Goal: Information Seeking & Learning: Compare options

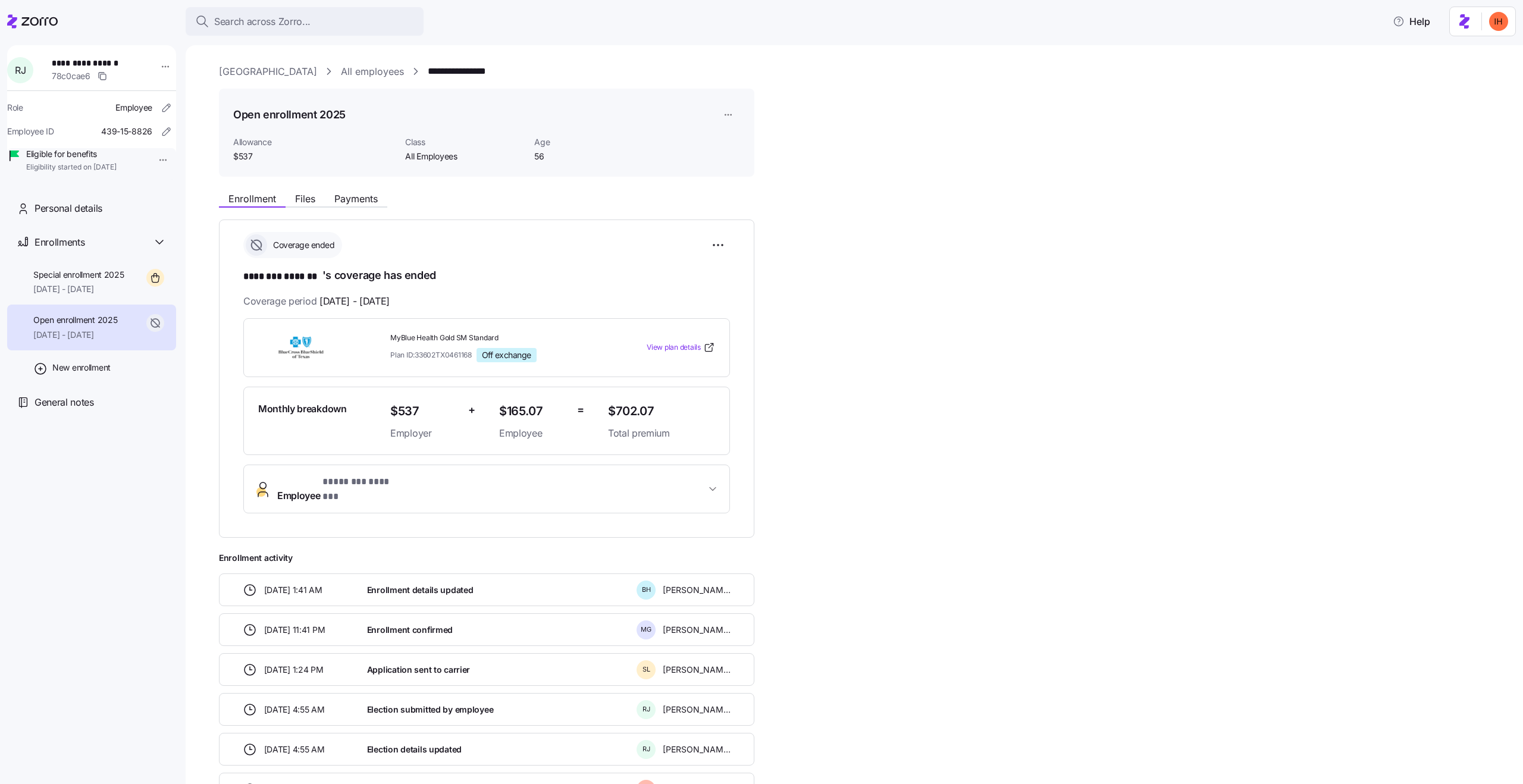
scroll to position [165, 0]
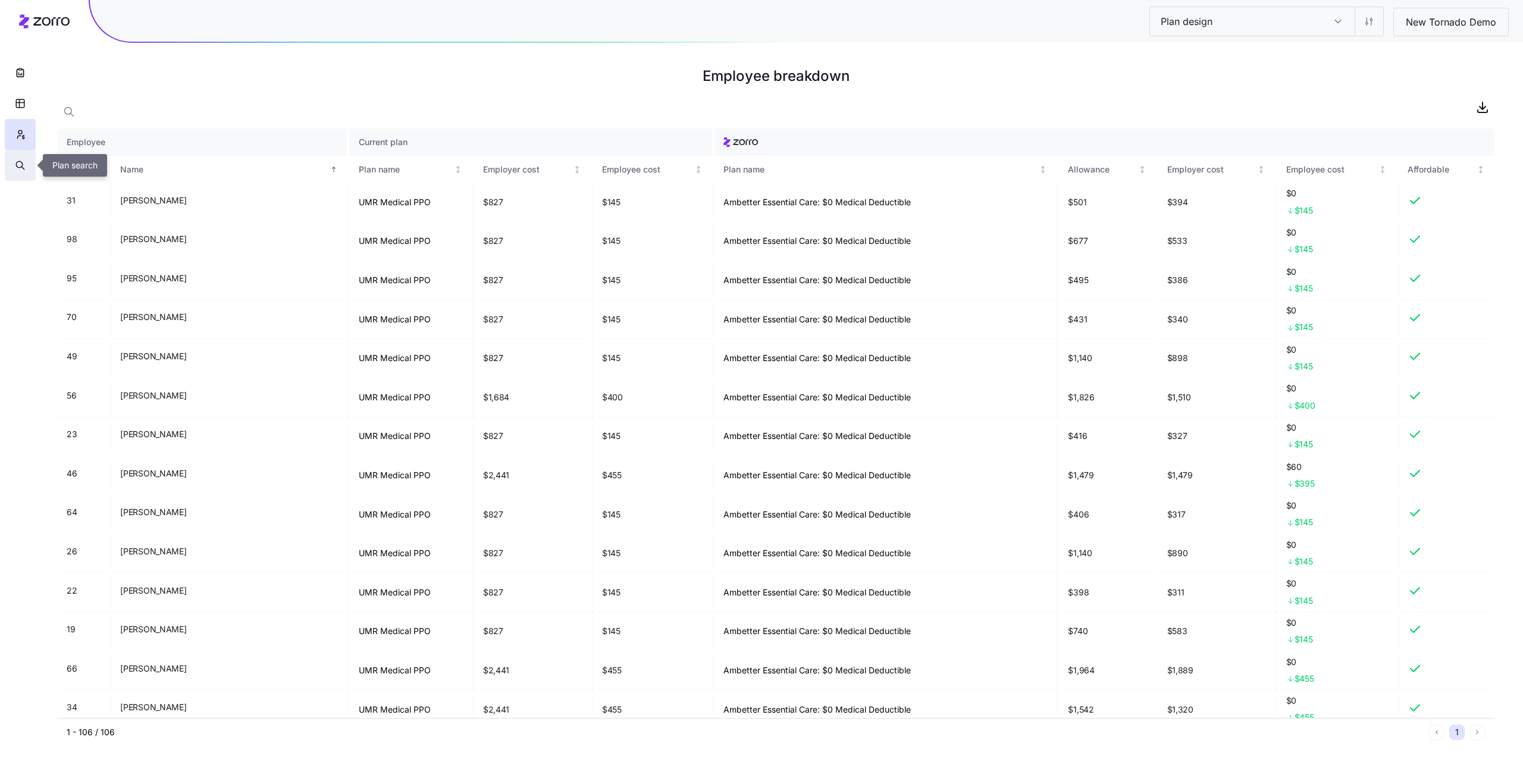
click at [29, 168] on button "button" at bounding box center [20, 166] width 31 height 31
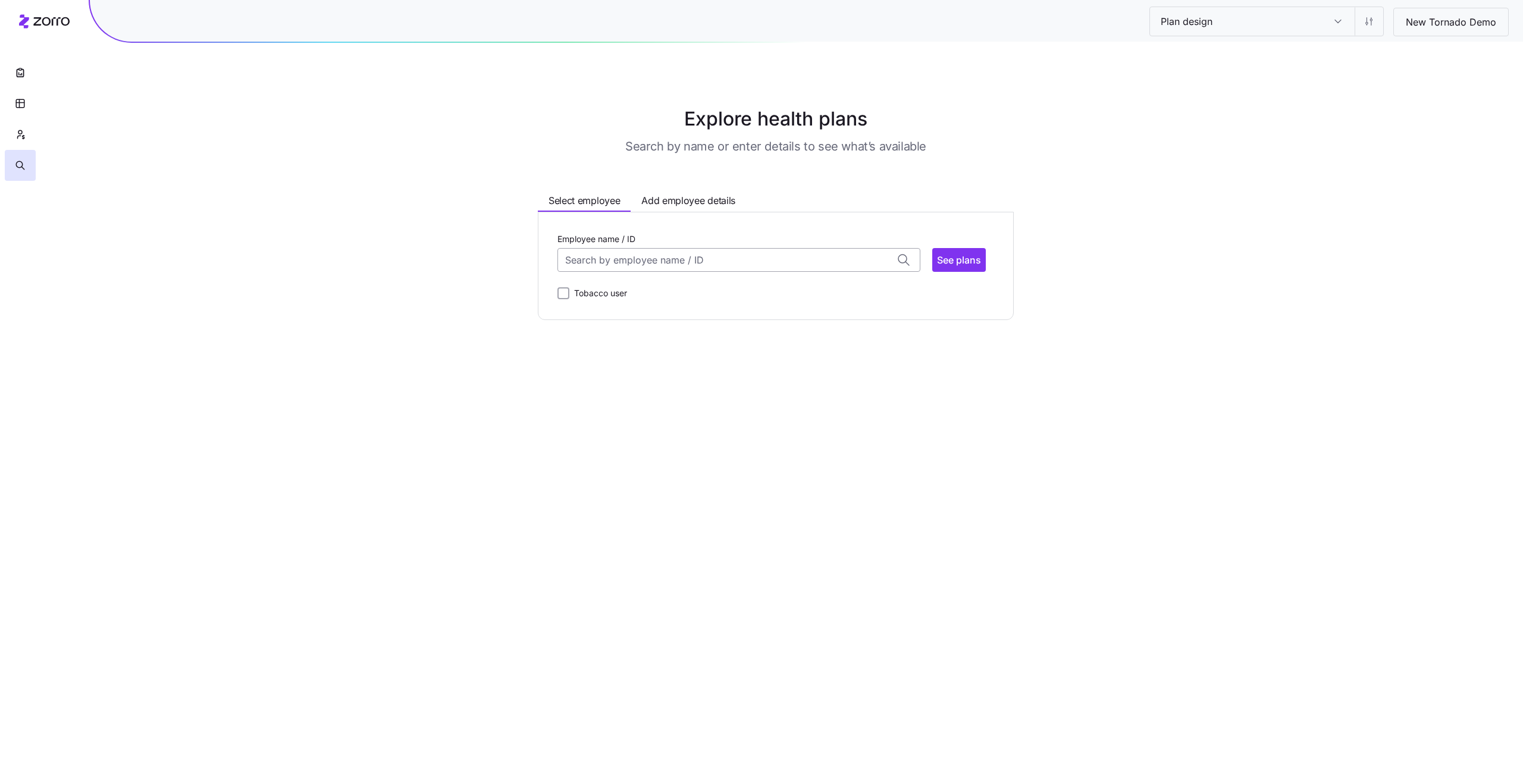
click at [631, 266] on input "Employee name / ID" at bounding box center [738, 259] width 363 height 23
click at [721, 352] on div "ALEXANDER VALDES (38) ID: 95 | zip code: 98374" at bounding box center [739, 364] width 358 height 34
click at [953, 260] on span "See plans" at bounding box center [959, 259] width 44 height 14
type input "ALEXANDER VALDES (ID: 95)"
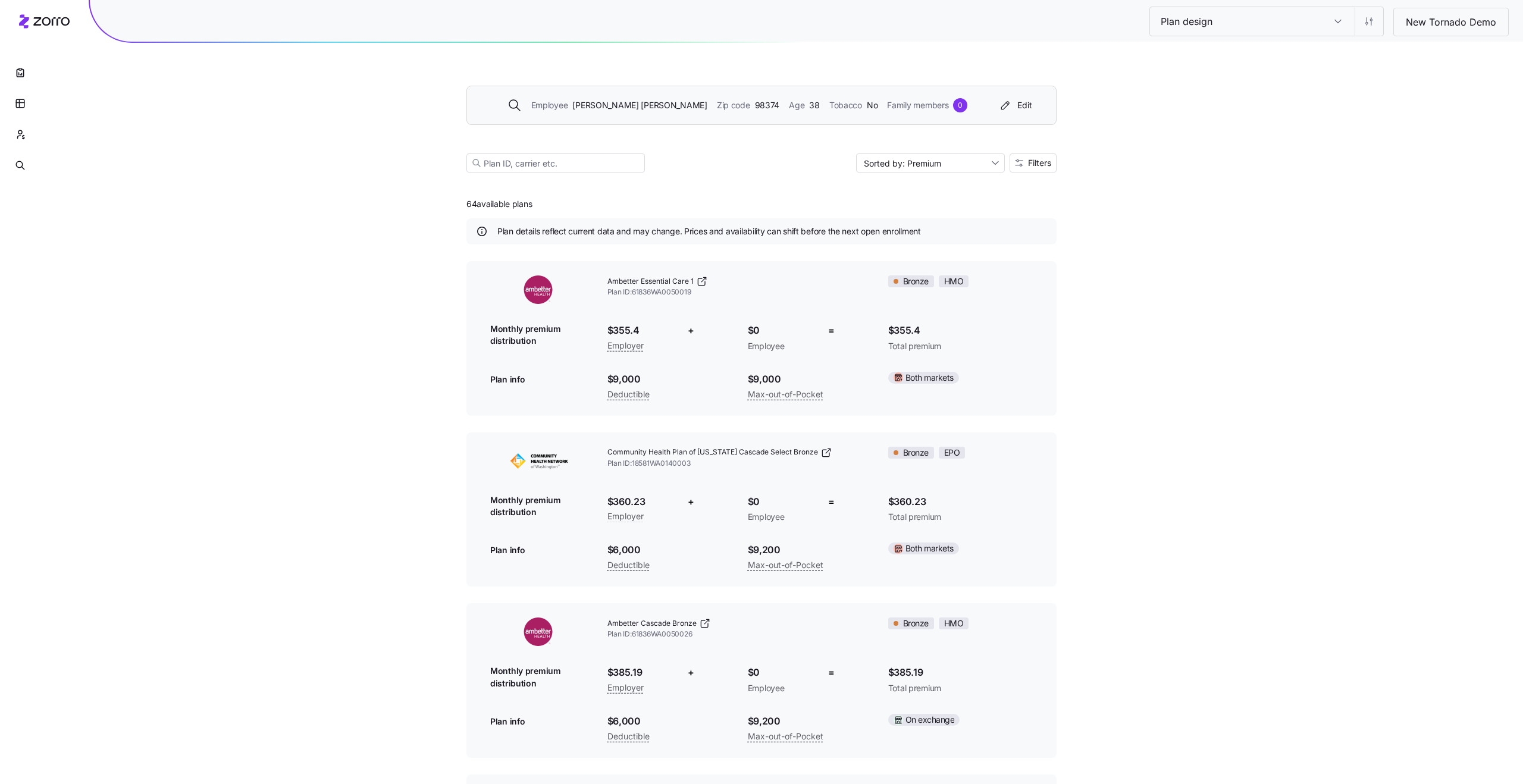
click at [704, 117] on div "Employee ALEXANDER VALDES Zip code 98374 Age 38 Tobacco No Family members 0 Edit" at bounding box center [761, 106] width 590 height 40
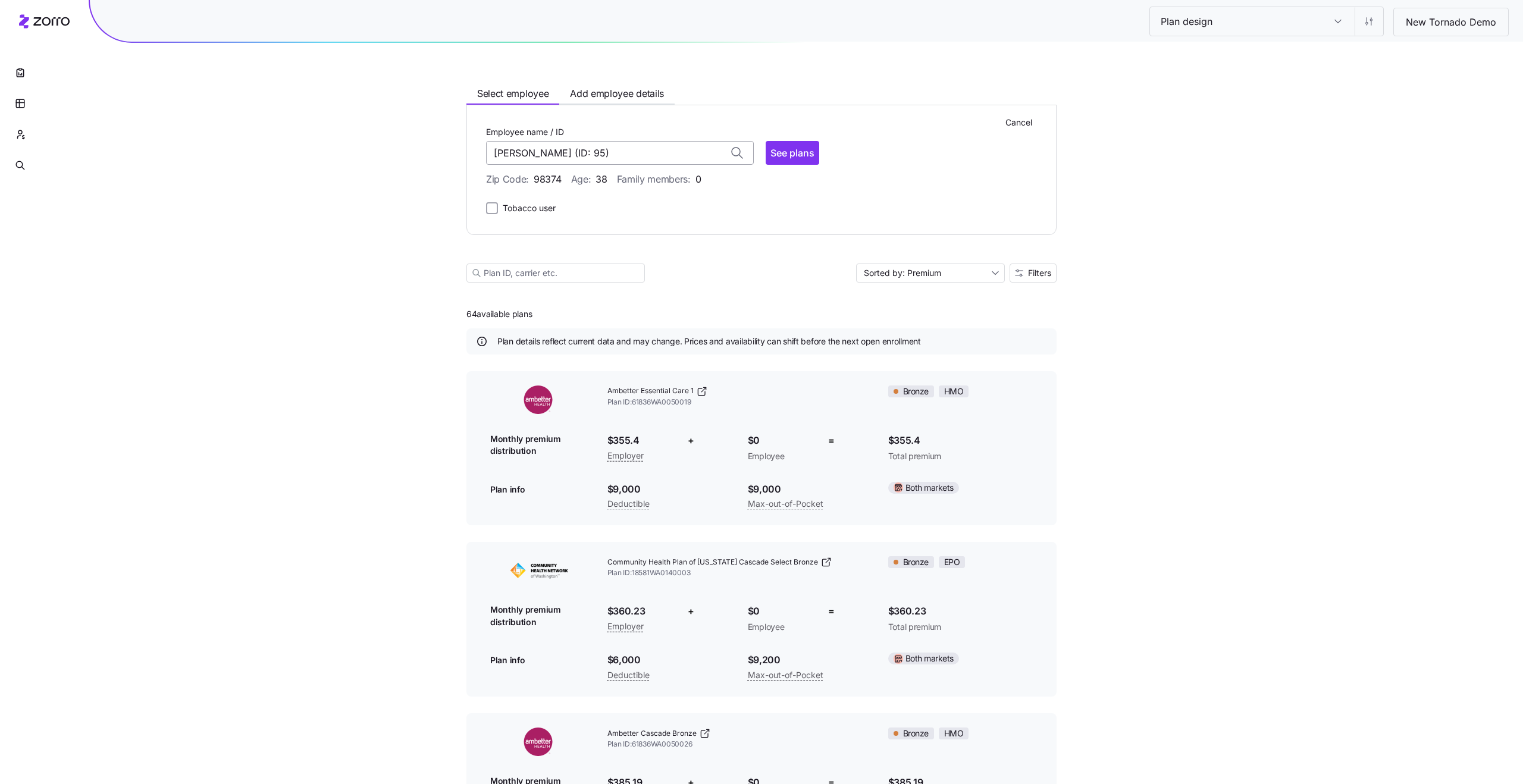
click at [636, 146] on input "ALEXANDER VALDES (ID: 95)" at bounding box center [619, 152] width 268 height 23
click at [639, 153] on input "ALEXANDER VALDES (ID: 95)" at bounding box center [619, 152] width 268 height 23
type input "ALEXANDER VALDES (ID: 95)"
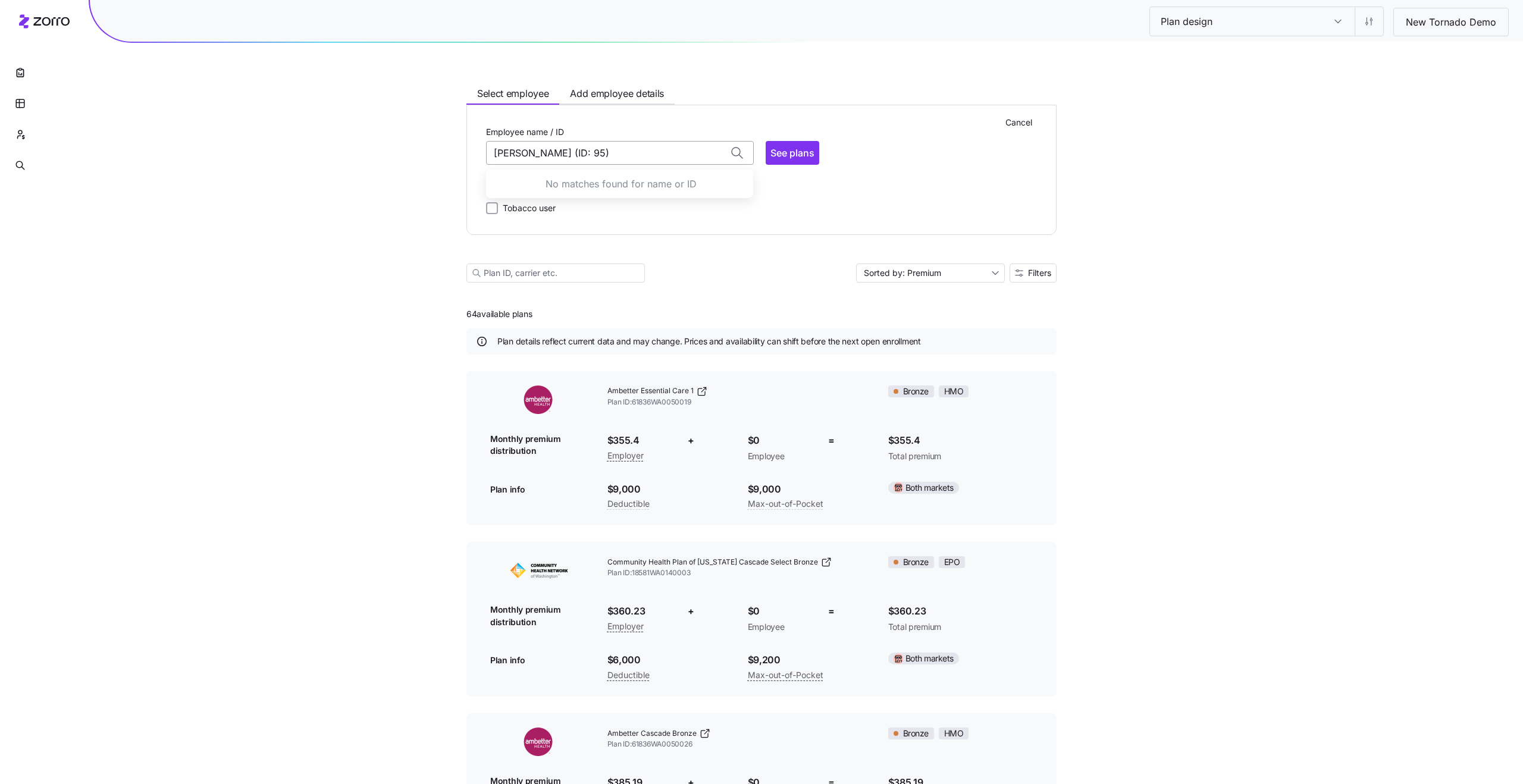
click at [638, 155] on input "ALEXANDER VALDES (ID: 95)" at bounding box center [619, 152] width 268 height 23
click at [638, 155] on input "ALEXANDER VALDES (ID: 9" at bounding box center [619, 152] width 268 height 23
type input "ALEXANDER VALDES (ID: 95)"
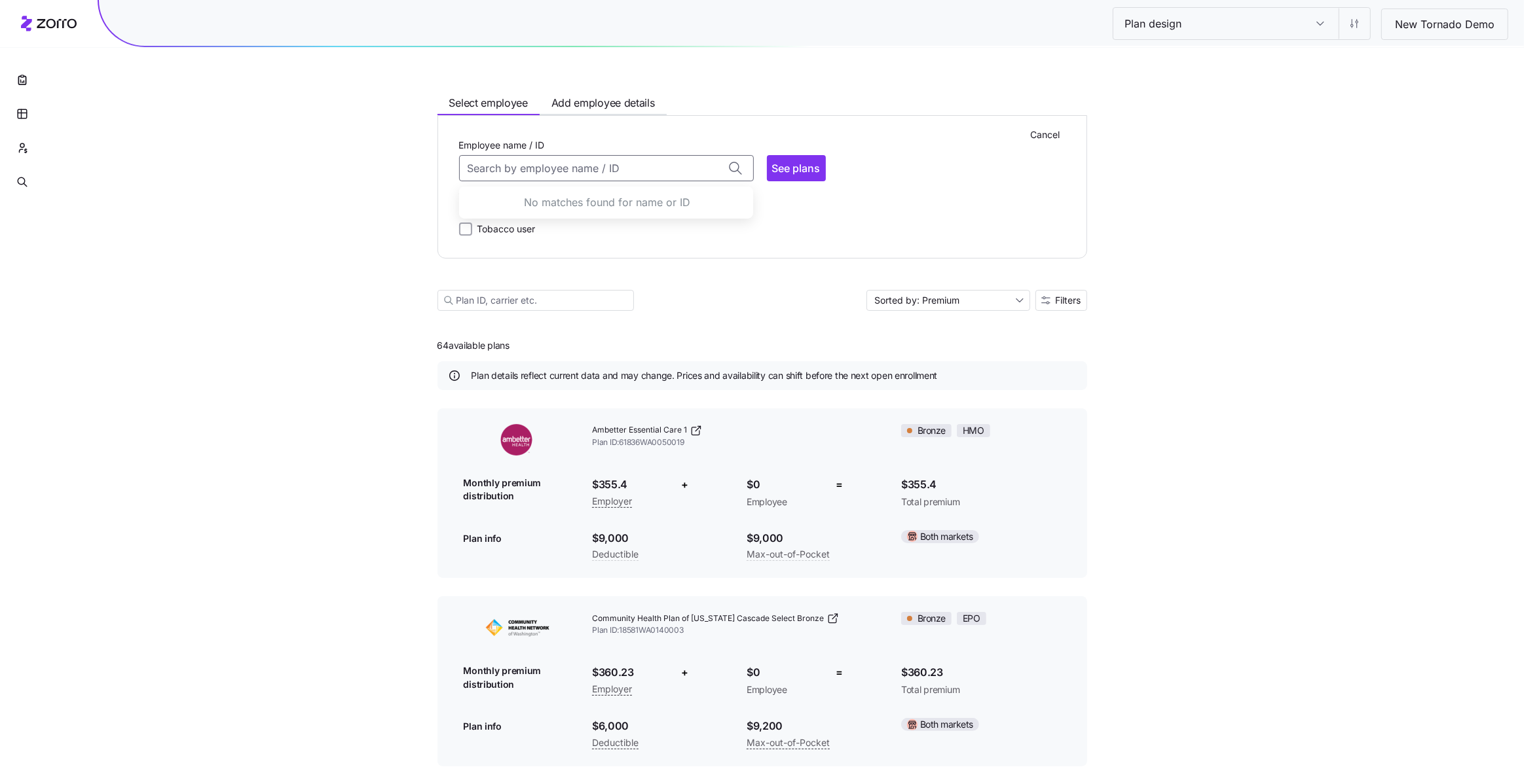
type input "ALEXANDER VALDES (ID: 95)"
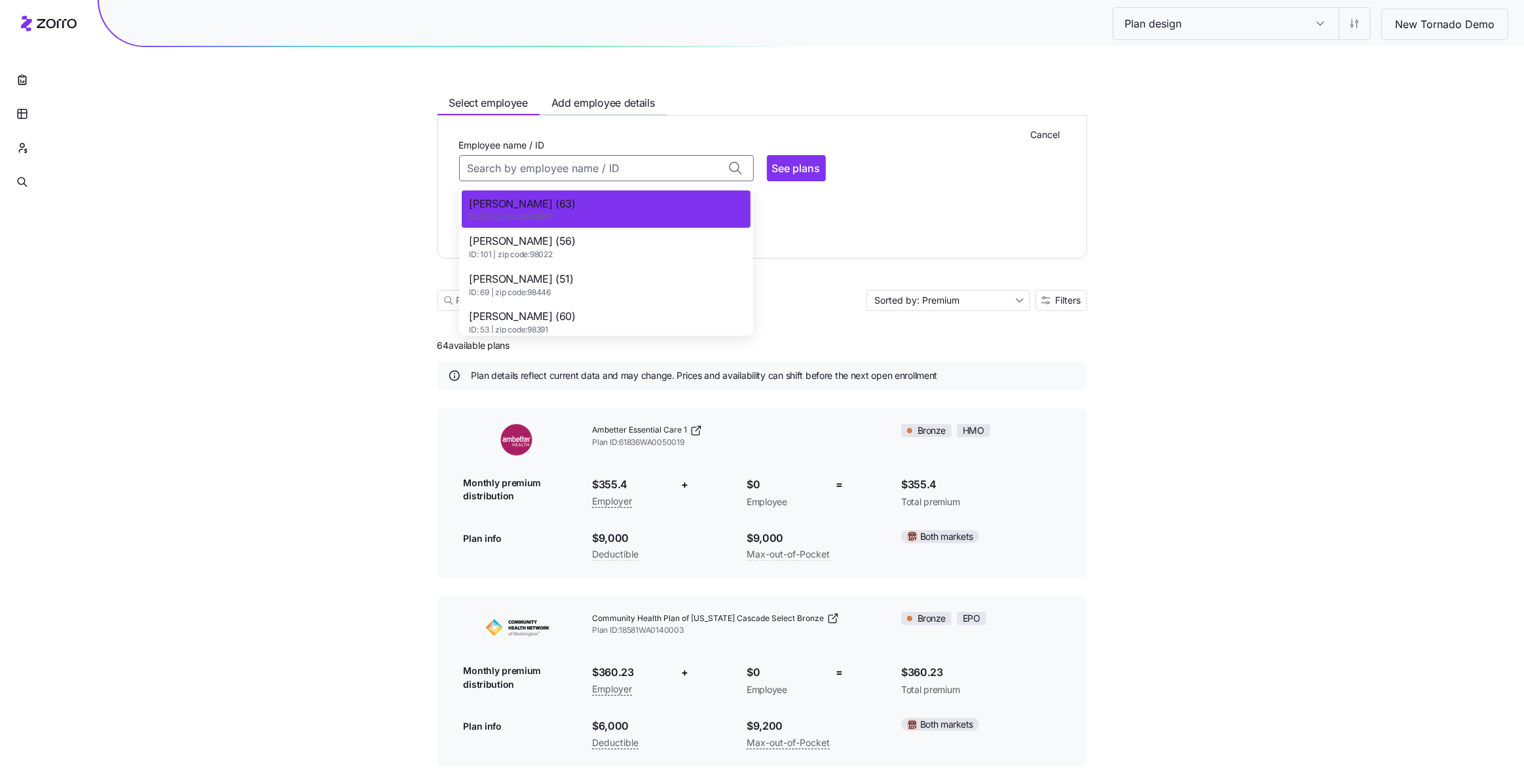
click at [572, 250] on span "ID: 101 | zip code: 98022" at bounding box center [522, 255] width 106 height 11
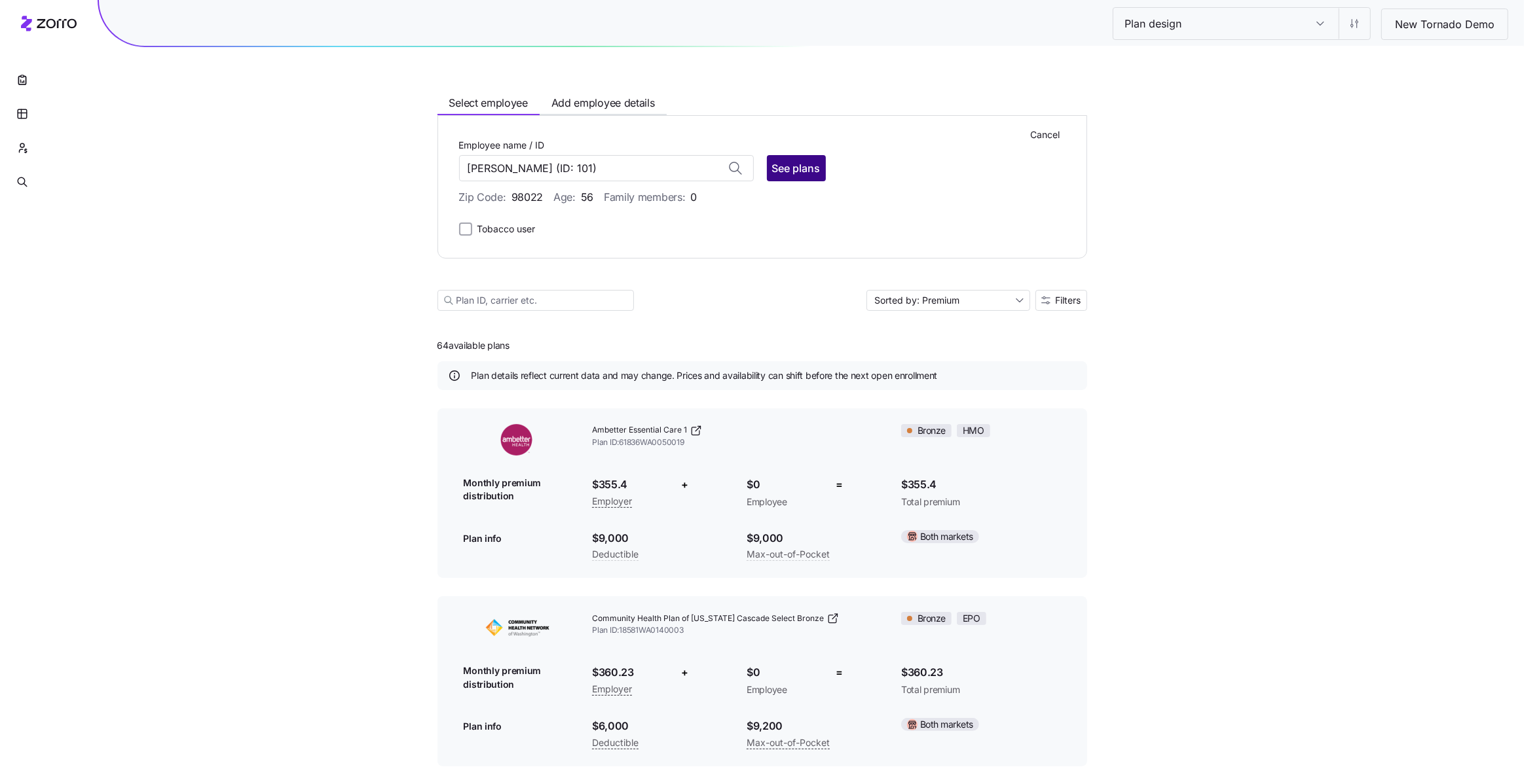
type input "JAMES WILLIAMS"
click at [769, 169] on button "See plans" at bounding box center [795, 168] width 59 height 26
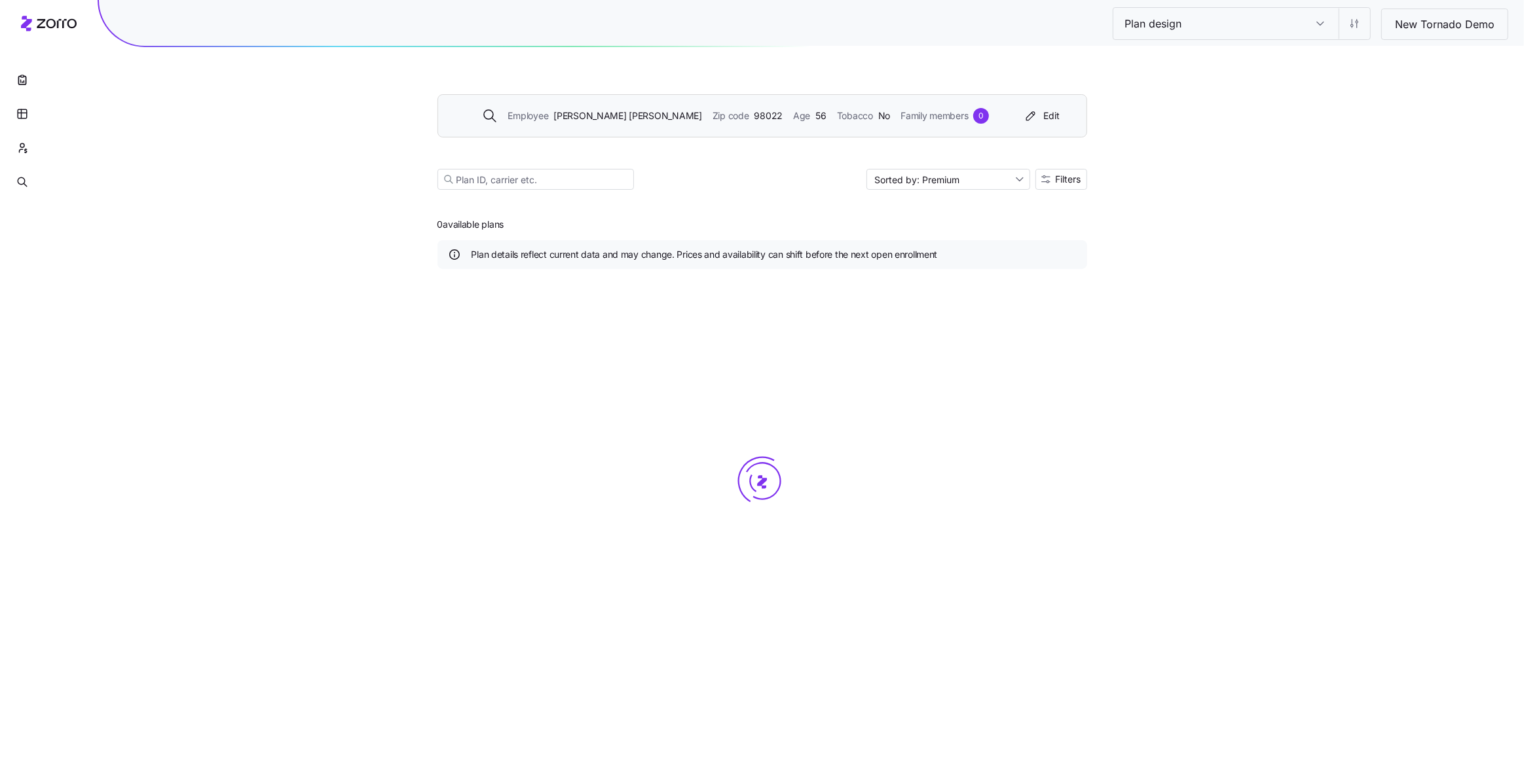
click at [754, 119] on span "98022" at bounding box center [769, 116] width 29 height 15
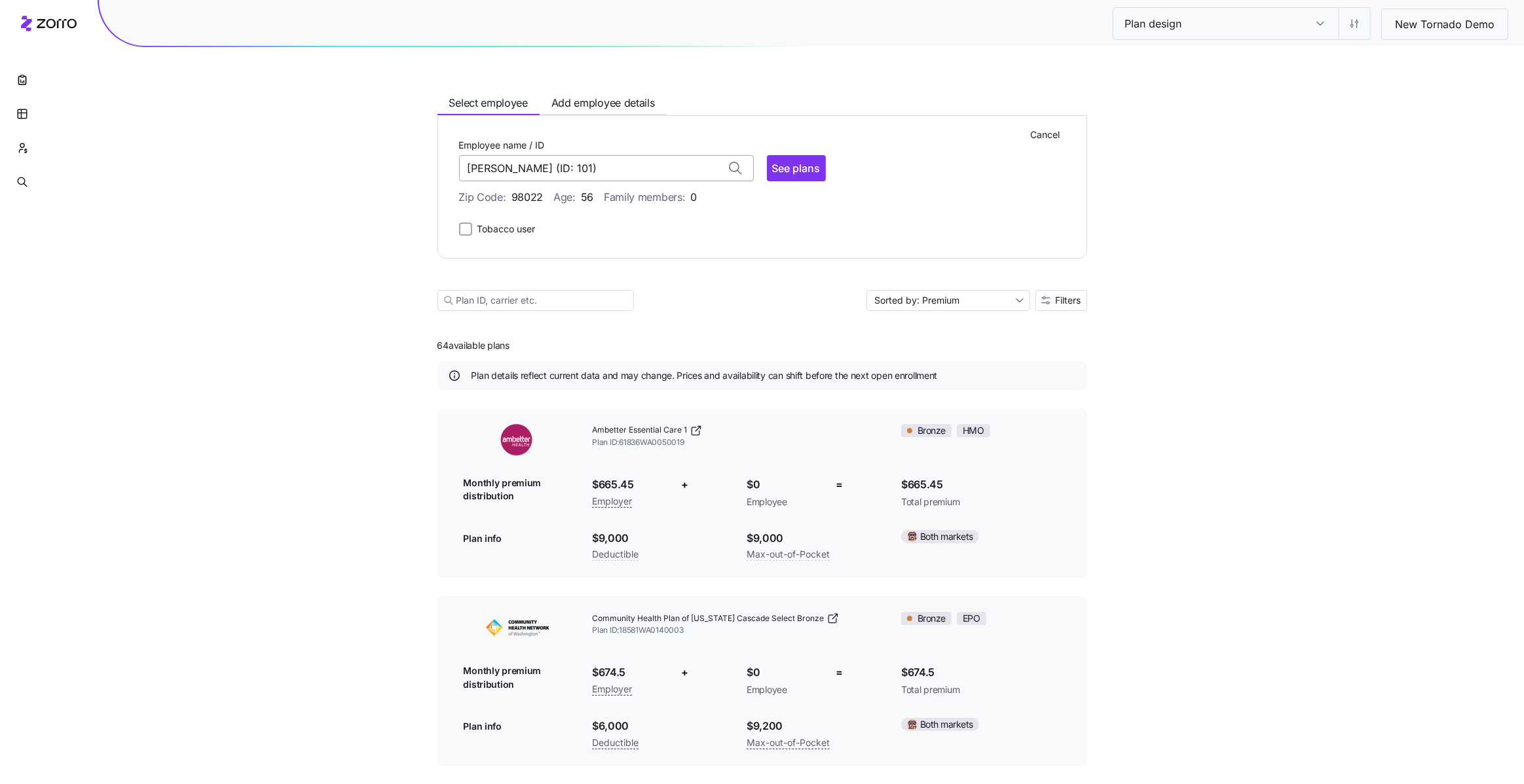
click at [641, 169] on input "JAMES WILLIAMS (ID: 101)" at bounding box center [606, 168] width 294 height 26
type input "JAMES WILLIAMS (ID: 10"
click at [641, 169] on input "JAMES WILLIAMS (ID: 10" at bounding box center [606, 168] width 294 height 26
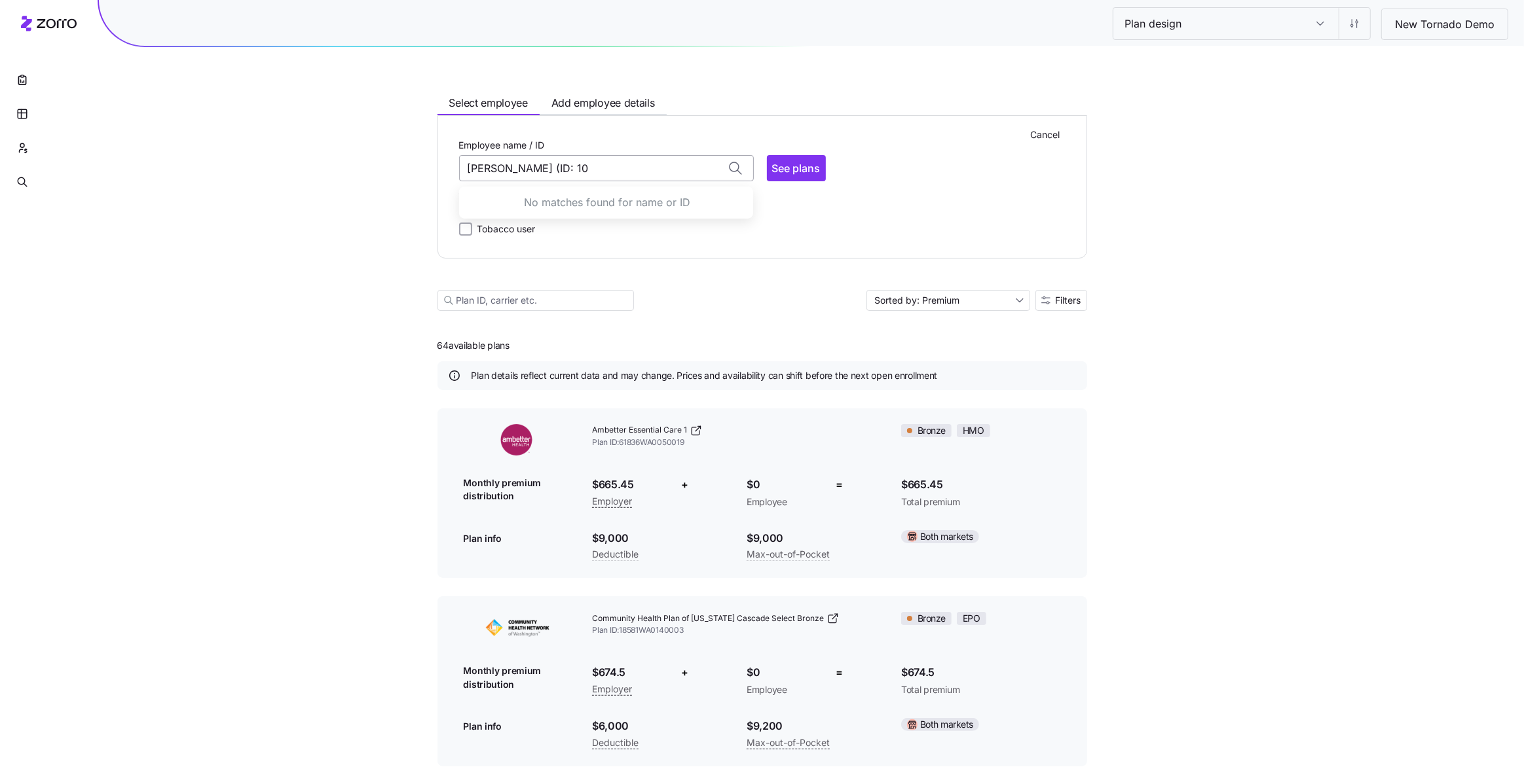
click at [641, 169] on input "JAMES WILLIAMS (ID: 10" at bounding box center [606, 168] width 294 height 26
click at [641, 169] on input "JAMES WILLIA" at bounding box center [606, 168] width 294 height 26
type input "JAMES WILLIAMS (ID: 101)"
click at [641, 169] on input "JAMES WILLIAMS (ID: 101)" at bounding box center [606, 168] width 294 height 26
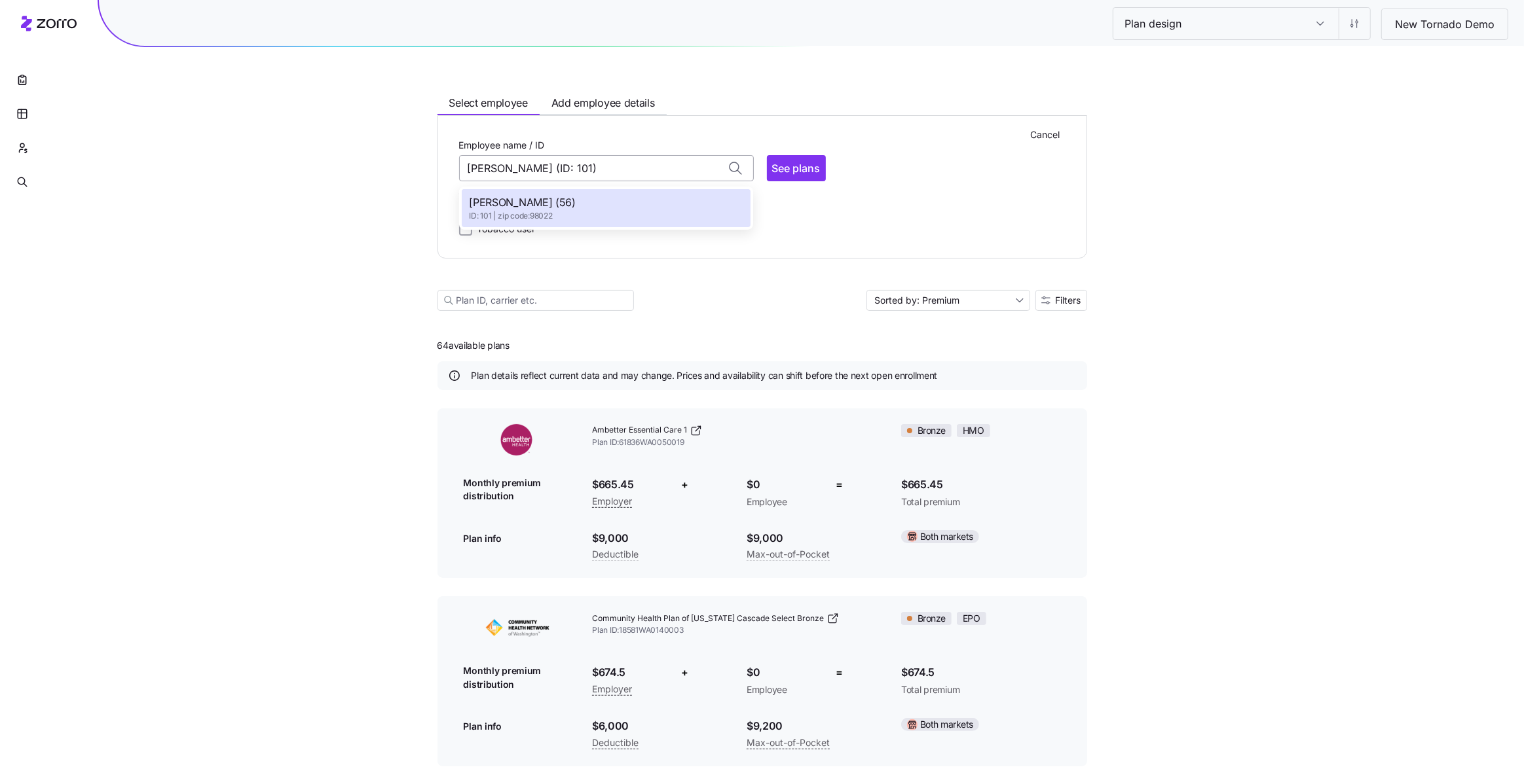
click at [641, 169] on input "JAMES WILLIAMS (ID: 101)" at bounding box center [606, 168] width 294 height 26
click at [640, 169] on input "JAMES WILLIAMS (ID: 101)" at bounding box center [606, 168] width 294 height 26
click at [640, 175] on input "JAMES WILLIAMS (ID: 101)" at bounding box center [606, 168] width 294 height 26
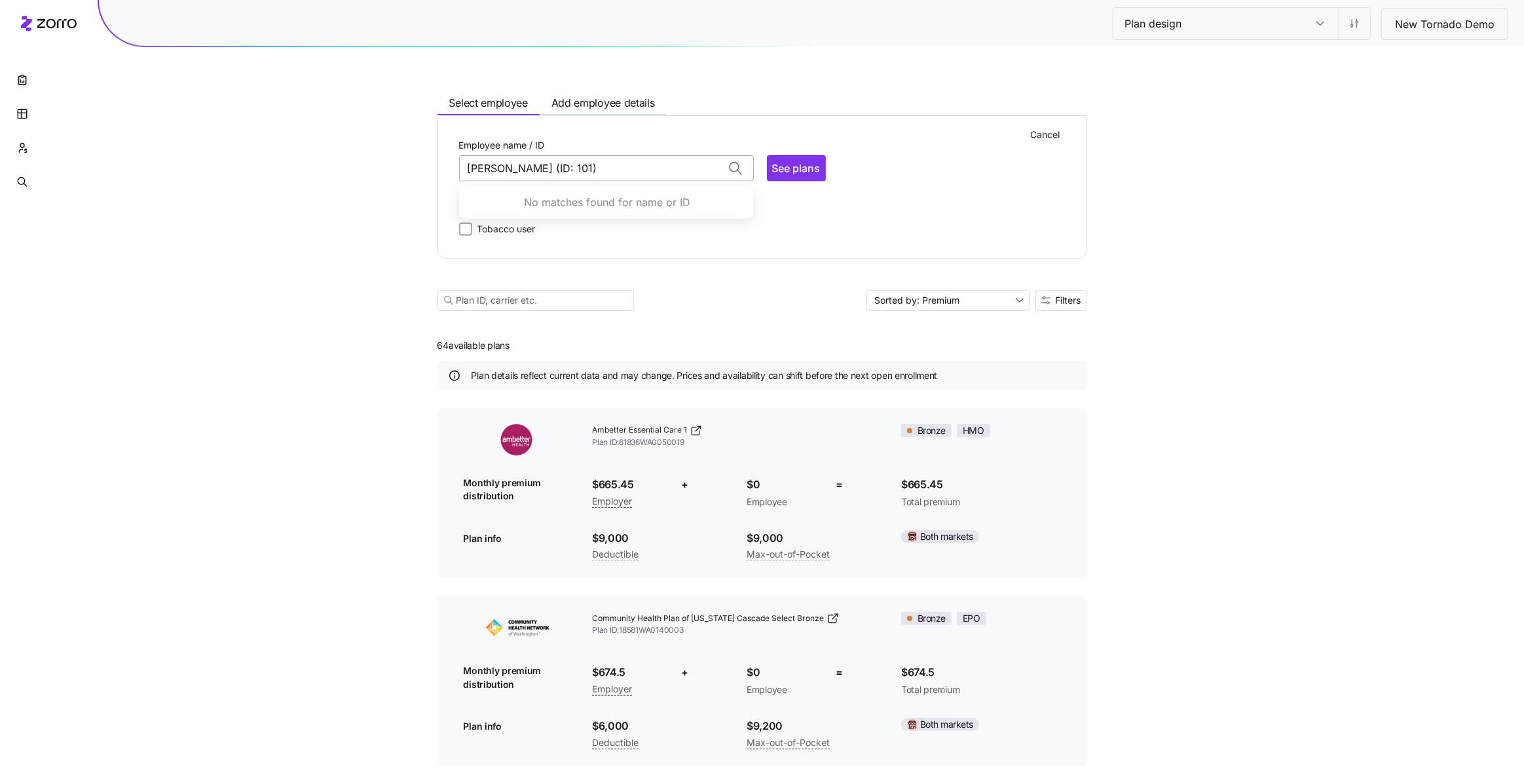
click at [640, 175] on input "JAMES WILLIAMS (ID: 101)" at bounding box center [606, 168] width 294 height 26
type input "JAMES WILLIAMS (ID:"
click at [645, 175] on input "JAMES WILLIAMS (ID:" at bounding box center [606, 168] width 294 height 26
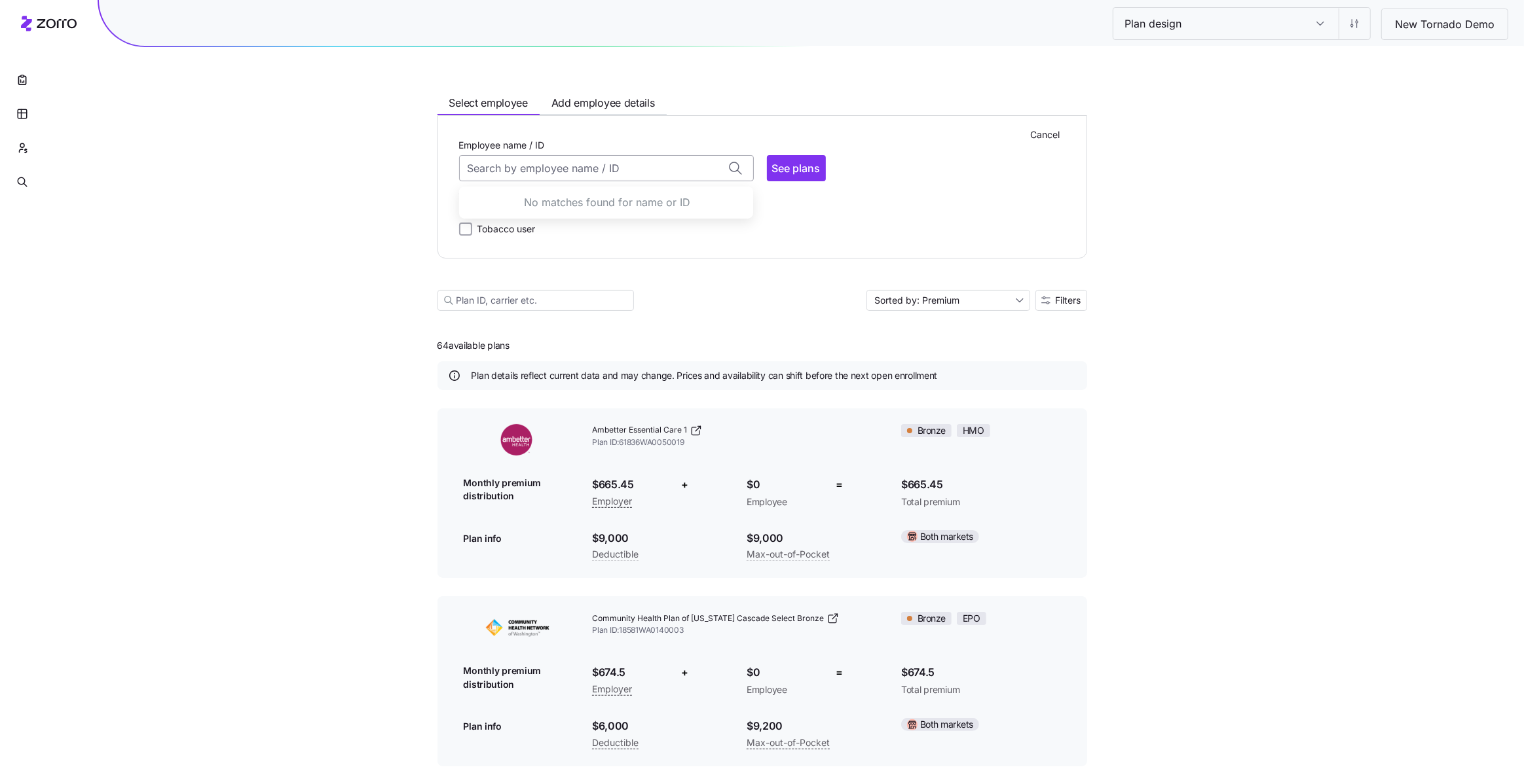
type input "JAMES WILLIAMS (ID: 101)"
click at [645, 175] on input "Employee name / ID" at bounding box center [606, 168] width 294 height 26
click at [575, 259] on span "ID: 56 | zip code: 98042" at bounding box center [522, 256] width 106 height 11
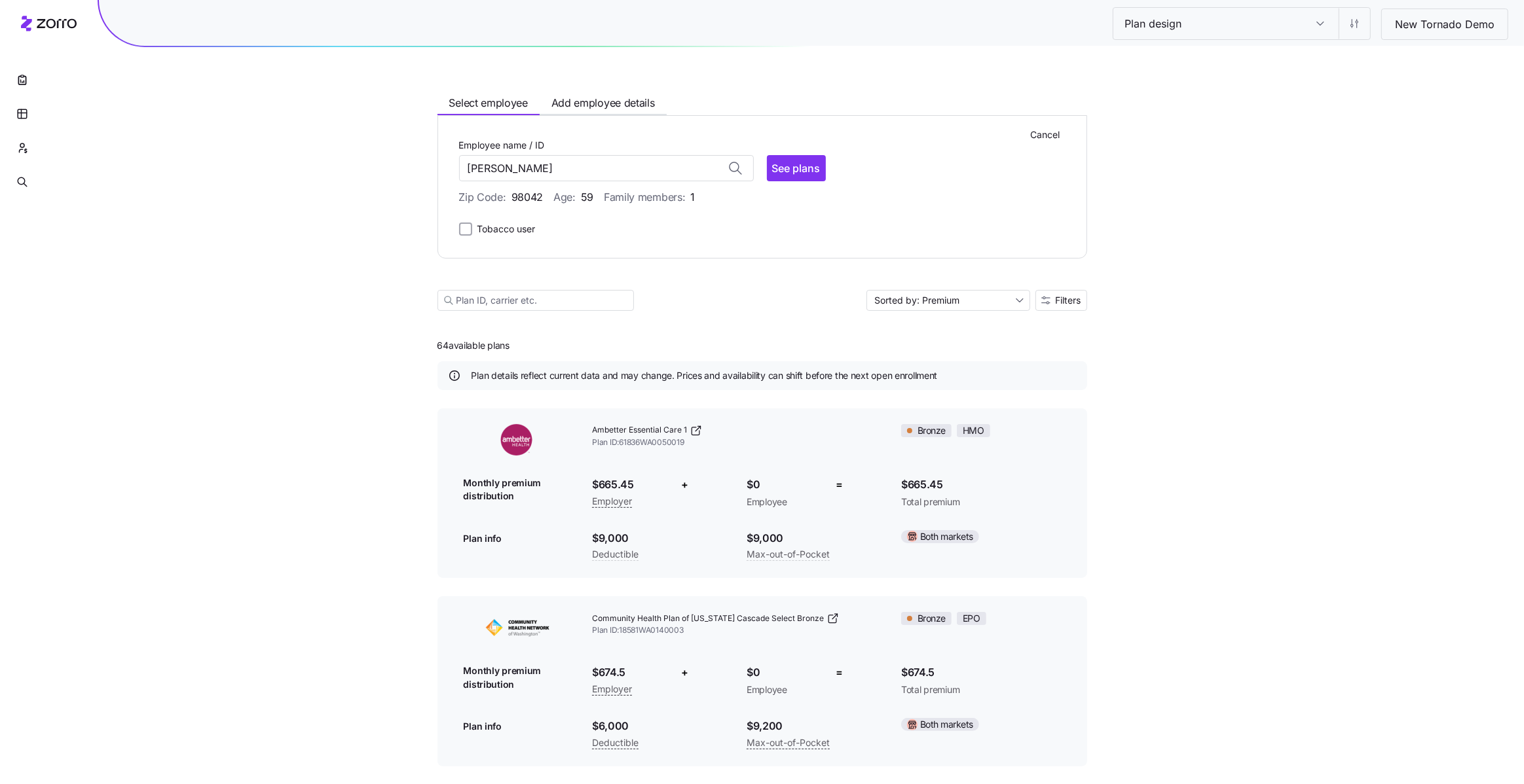
type input "ANNA LOPRIORE-GORHAM (ID: 56)"
